Goal: Find specific page/section: Find specific page/section

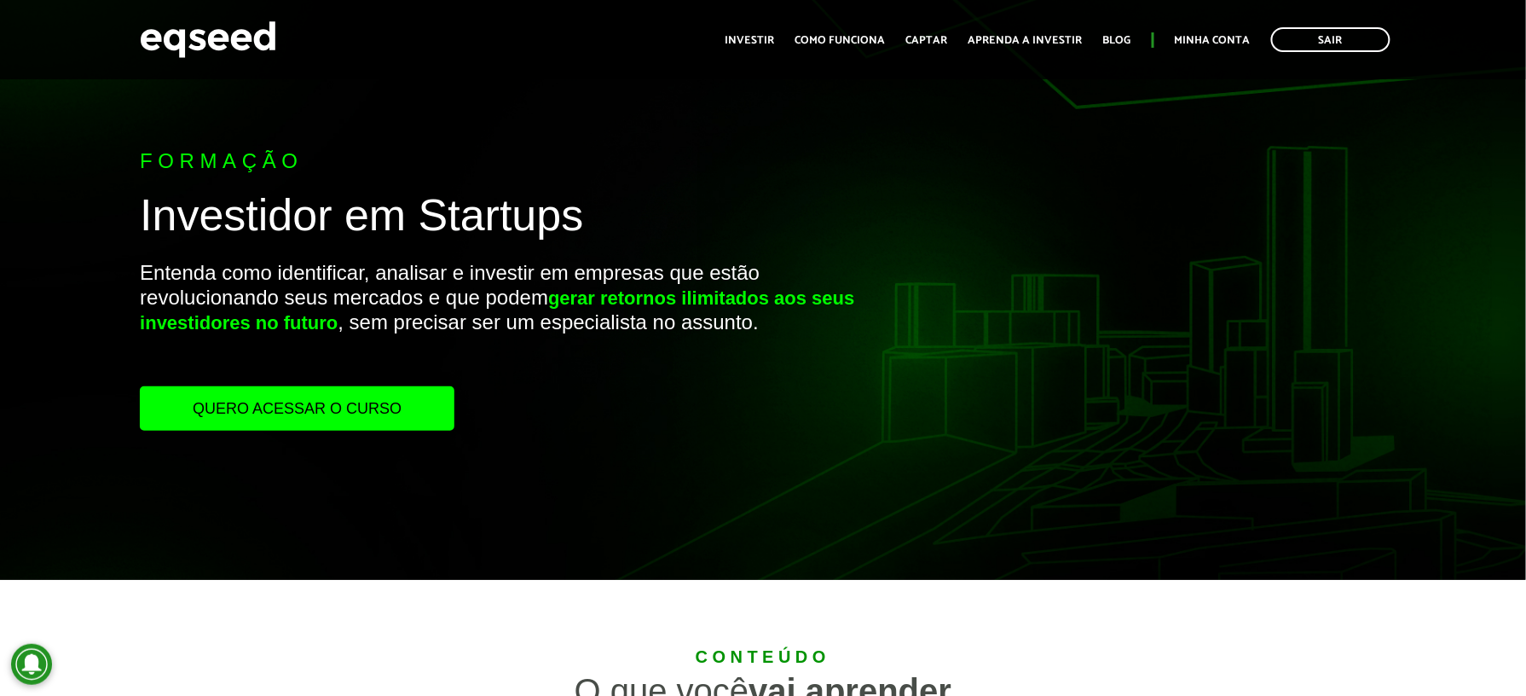
scroll to position [568, 0]
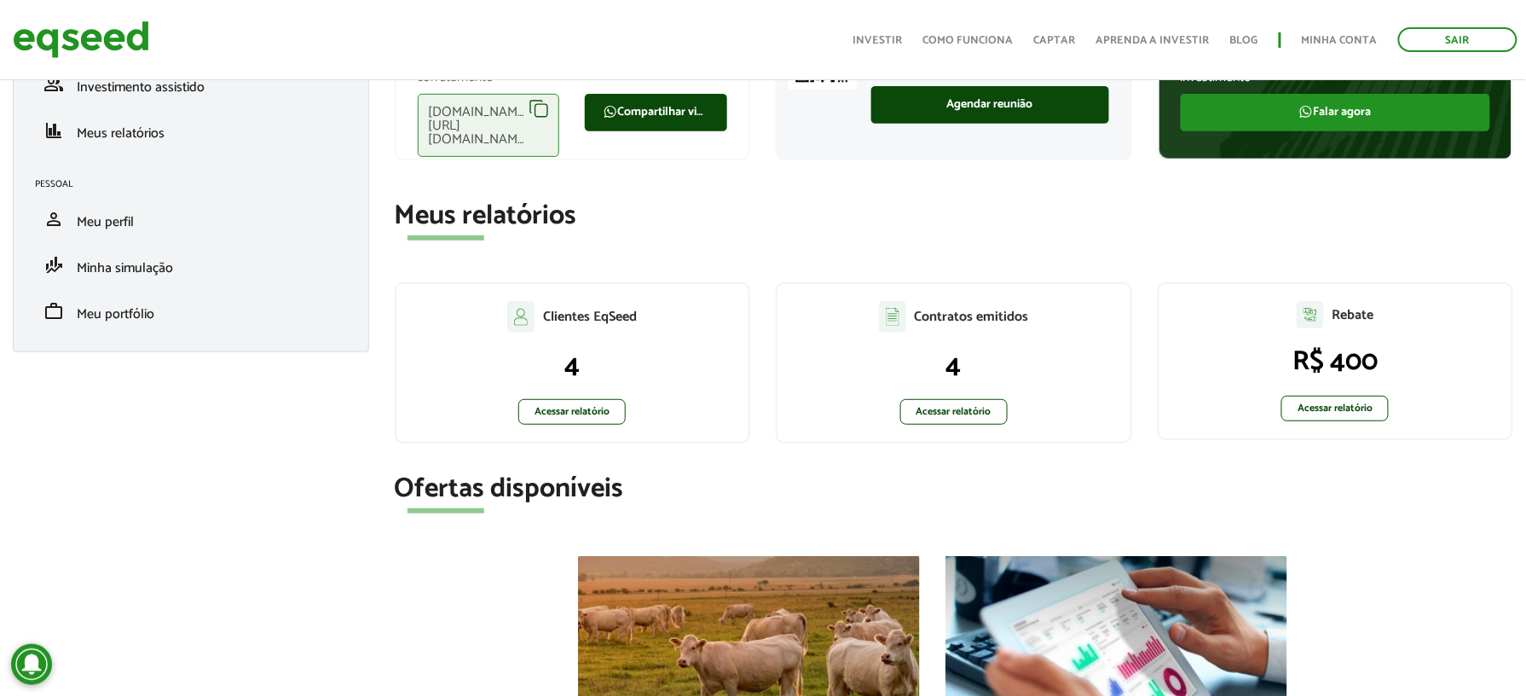
scroll to position [82, 0]
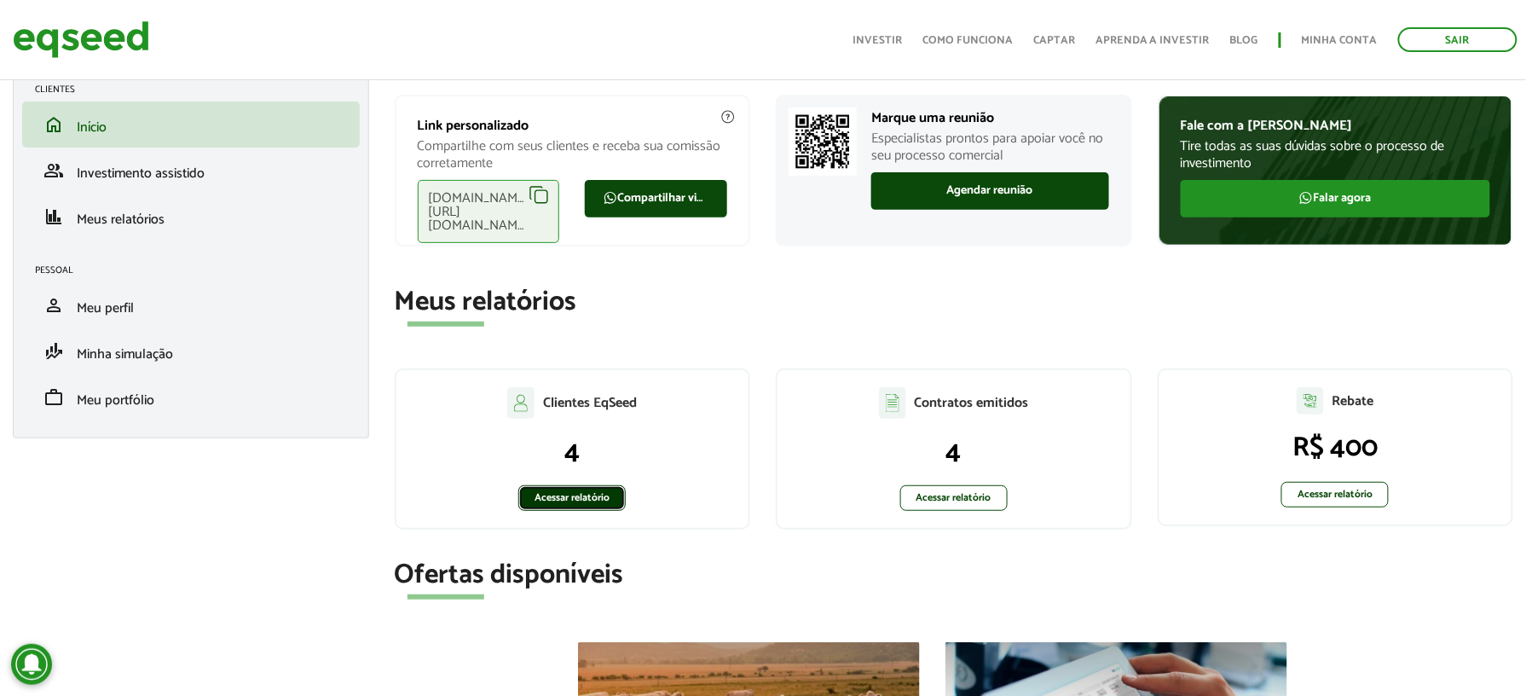
click at [601, 495] on link "Acessar relatório" at bounding box center [571, 498] width 107 height 26
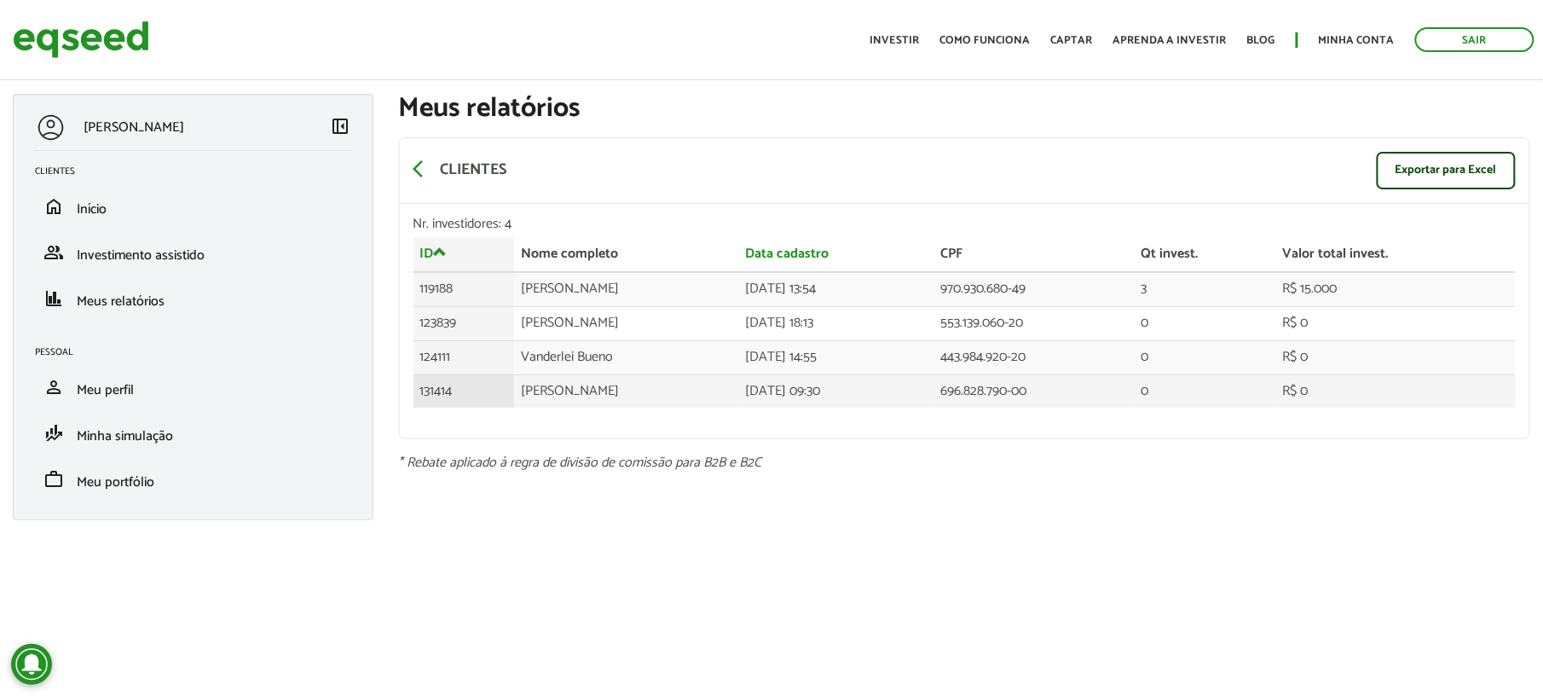
click at [581, 393] on td "Jose Cláudio Alves menezes" at bounding box center [626, 390] width 224 height 33
click at [461, 396] on td "131414" at bounding box center [464, 390] width 101 height 33
click at [541, 396] on td "Jose Cláudio Alves menezes" at bounding box center [626, 390] width 224 height 33
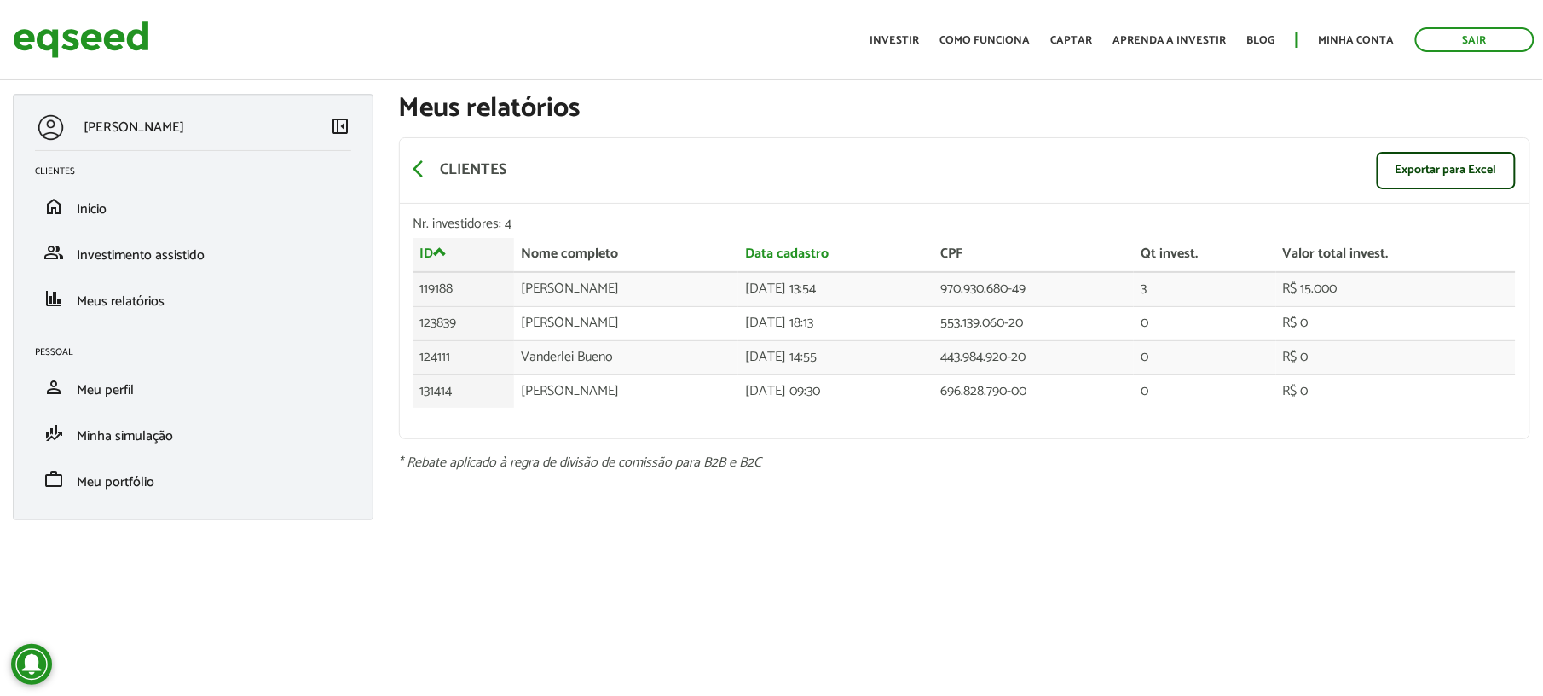
drag, startPoint x: 541, startPoint y: 396, endPoint x: 506, endPoint y: 428, distance: 47.0
click at [506, 428] on div "Nr. investidores: 4 ID Nome completo Data cadastro CPF Qt invest. Valor total i…" at bounding box center [965, 321] width 1131 height 234
